Goal: Task Accomplishment & Management: Complete application form

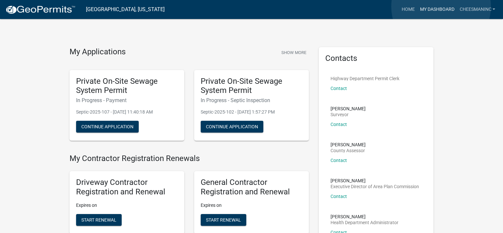
click at [441, 7] on link "My Dashboard" at bounding box center [437, 9] width 40 height 12
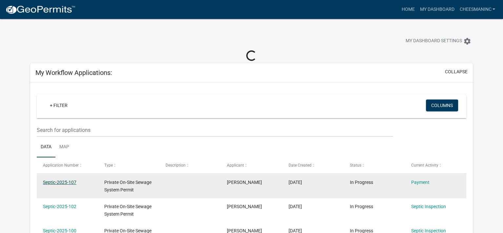
click at [64, 182] on link "Septic-2025-107" at bounding box center [59, 182] width 33 height 5
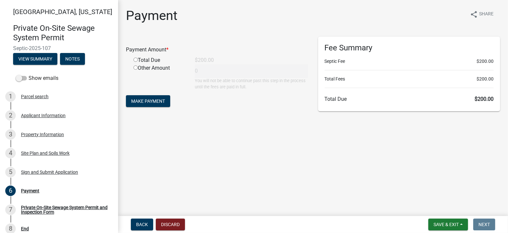
click at [134, 60] on input "radio" at bounding box center [135, 60] width 4 height 4
radio input "true"
type input "200"
click at [145, 101] on span "Make Payment" at bounding box center [148, 101] width 34 height 5
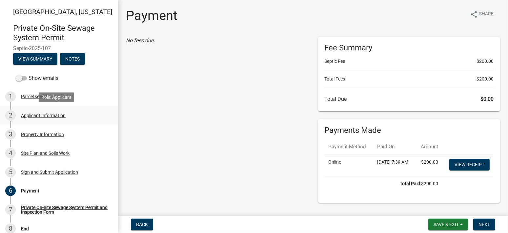
click at [45, 114] on div "Applicant Information" at bounding box center [43, 115] width 45 height 5
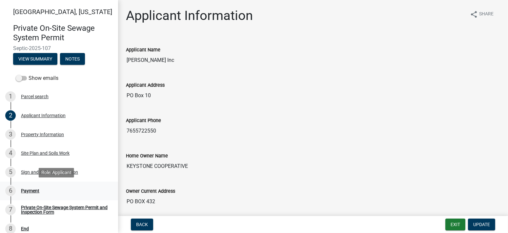
click at [30, 192] on div "Payment" at bounding box center [30, 191] width 18 height 5
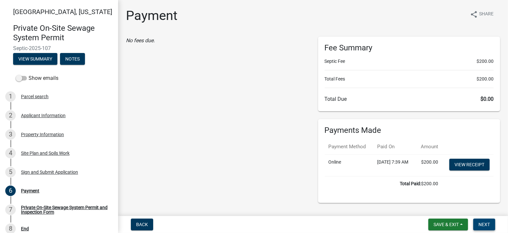
click at [490, 225] on button "Next" at bounding box center [484, 225] width 22 height 12
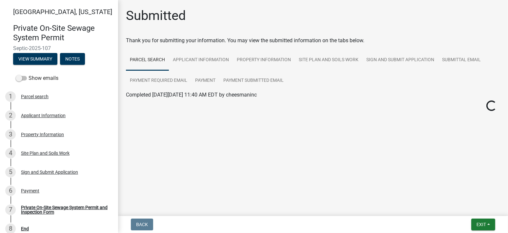
click at [487, 225] on button "Exit" at bounding box center [483, 225] width 24 height 12
click at [471, 209] on button "Save & Exit" at bounding box center [468, 208] width 52 height 16
